Goal: Information Seeking & Learning: Find contact information

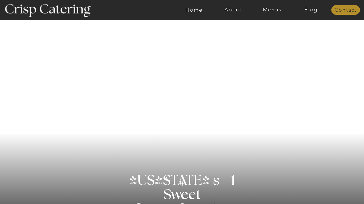
click at [342, 13] on nav "Contact" at bounding box center [346, 10] width 29 height 6
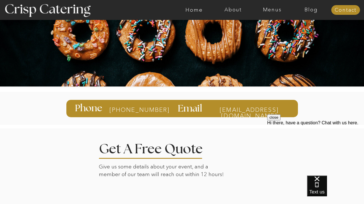
scroll to position [20, 0]
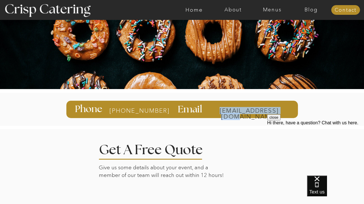
drag, startPoint x: 292, startPoint y: 112, endPoint x: 289, endPoint y: 109, distance: 3.9
click at [289, 109] on div "[EMAIL_ADDRESS][DOMAIN_NAME] Email [PHONE_NUMBER] Phone" at bounding box center [182, 109] width 342 height 40
copy div "[EMAIL_ADDRESS][DOMAIN_NAME]"
